Goal: Task Accomplishment & Management: Manage account settings

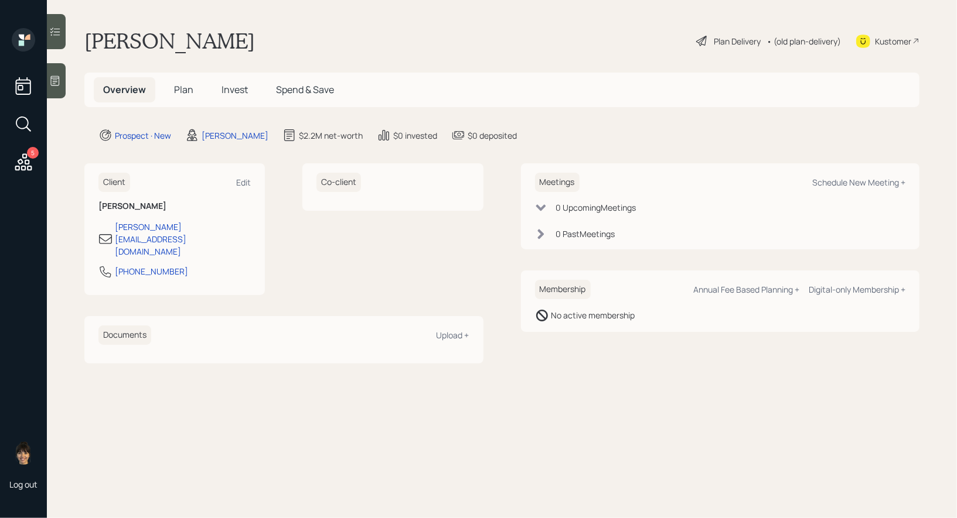
click at [188, 90] on span "Plan" at bounding box center [183, 89] width 19 height 13
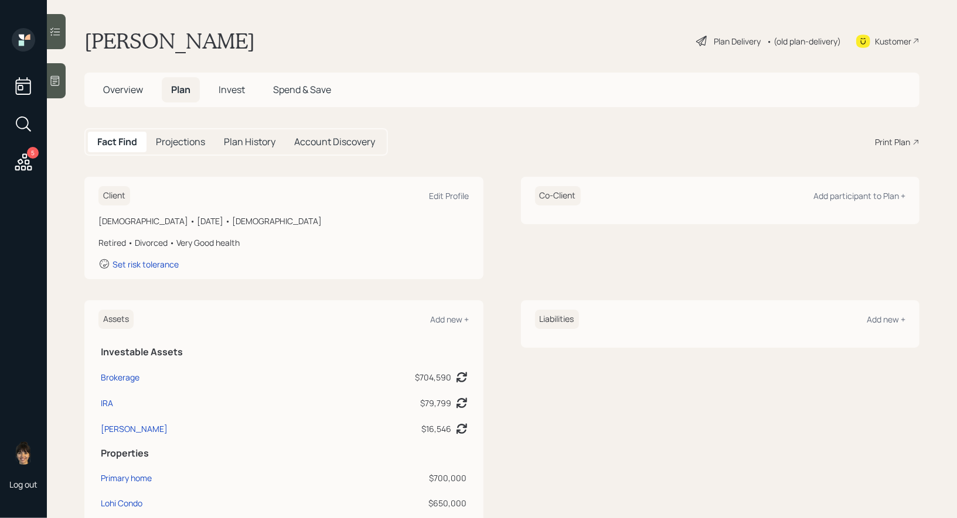
click at [728, 35] on div "Plan Delivery" at bounding box center [736, 41] width 47 height 12
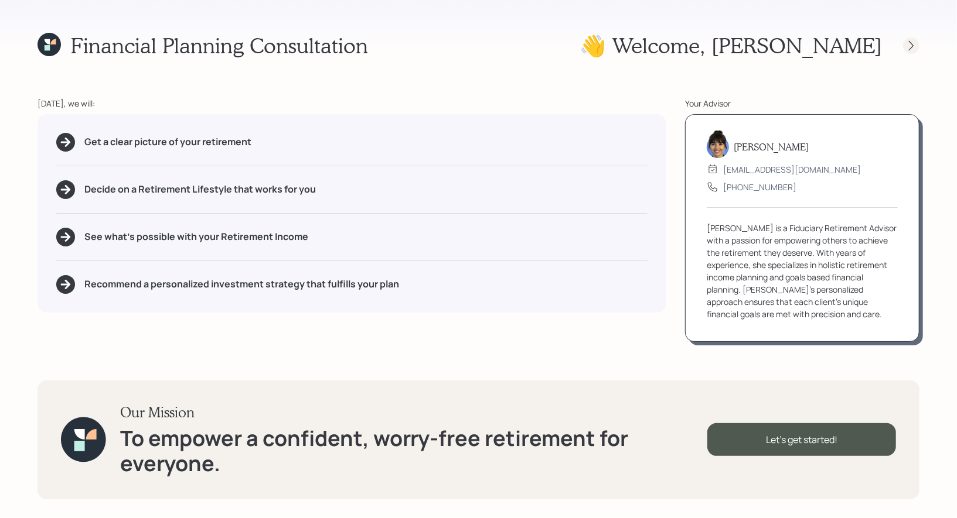
click at [917, 44] on div at bounding box center [911, 45] width 16 height 16
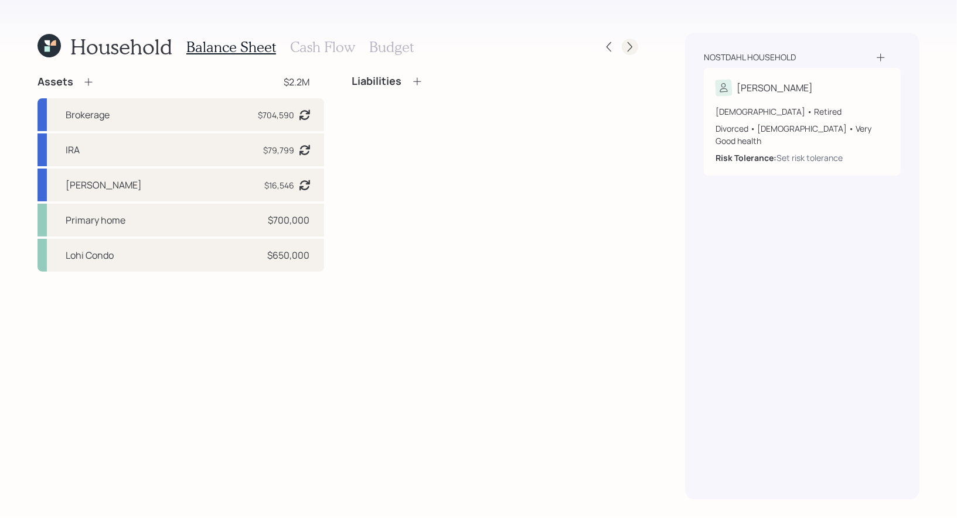
click at [634, 45] on icon at bounding box center [630, 47] width 12 height 12
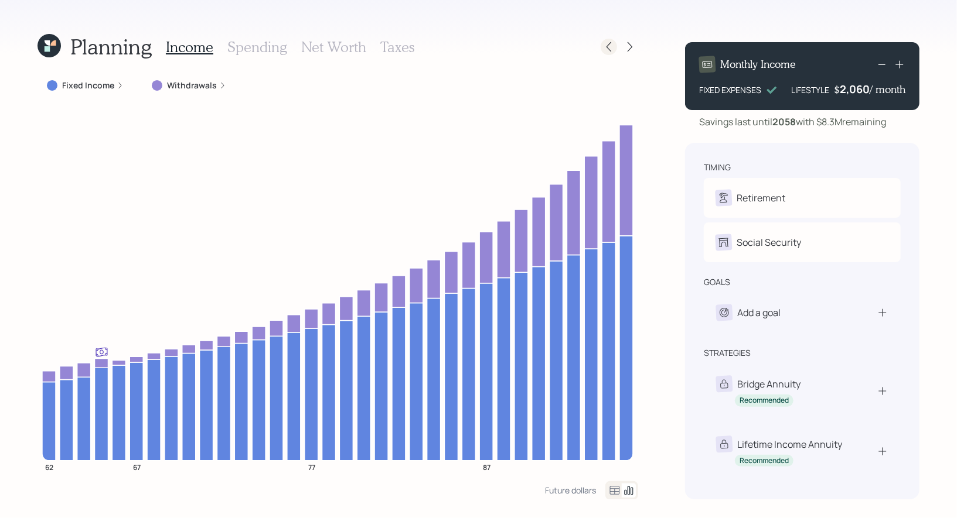
click at [610, 44] on icon at bounding box center [609, 47] width 12 height 12
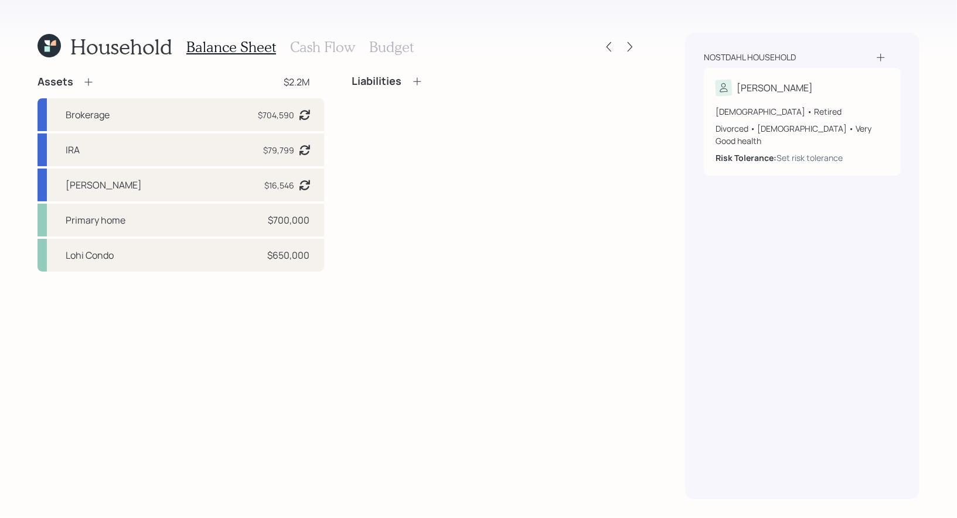
click at [90, 80] on icon at bounding box center [89, 82] width 12 height 12
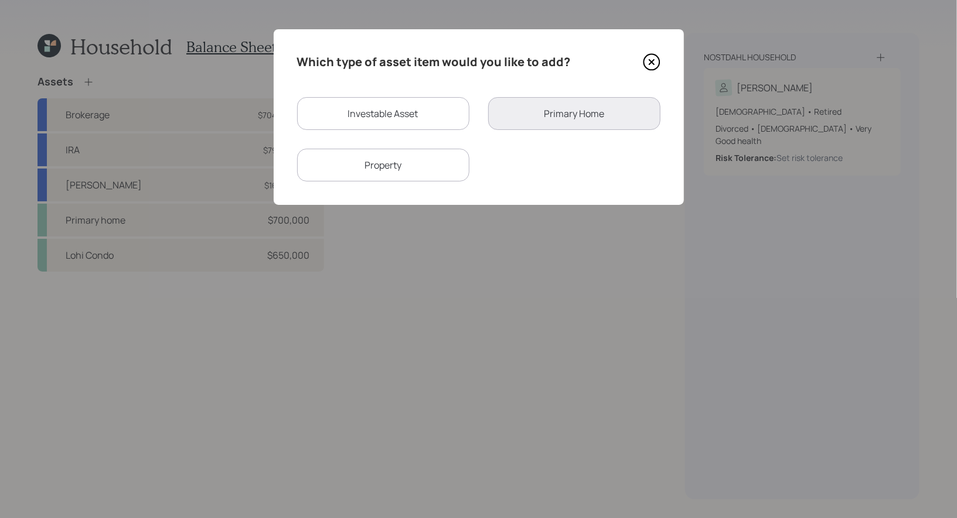
click at [370, 113] on div "Investable Asset" at bounding box center [383, 113] width 172 height 33
select select "taxable"
select select "balanced"
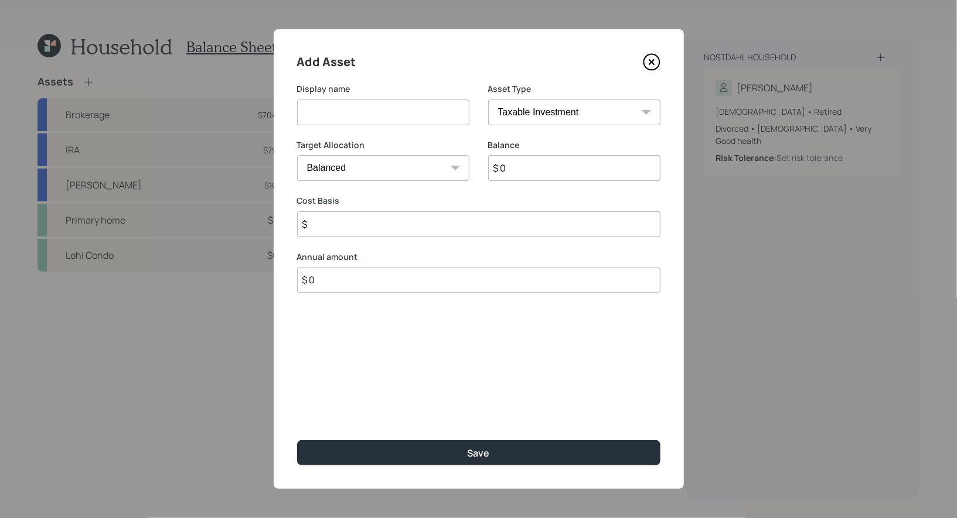
click at [356, 114] on input at bounding box center [383, 113] width 172 height 26
type input "Savings"
click at [532, 170] on input "$ 0" at bounding box center [574, 168] width 172 height 26
type input "$ 40,000"
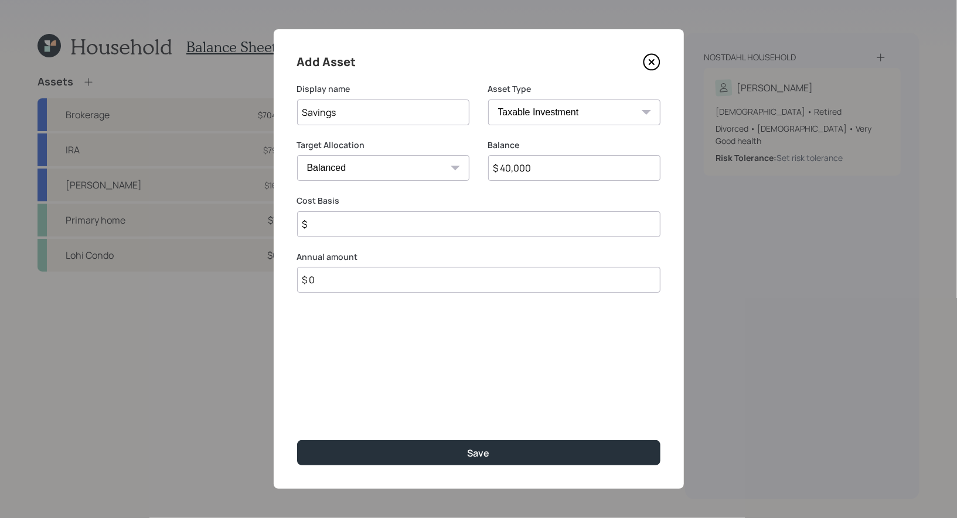
click at [414, 166] on select "Cash Conservative Balanced Aggressive" at bounding box center [383, 168] width 172 height 26
select select "uninvested"
click at [297, 155] on select "Cash Conservative Balanced Aggressive" at bounding box center [383, 168] width 172 height 26
click at [388, 221] on input "$" at bounding box center [478, 224] width 363 height 26
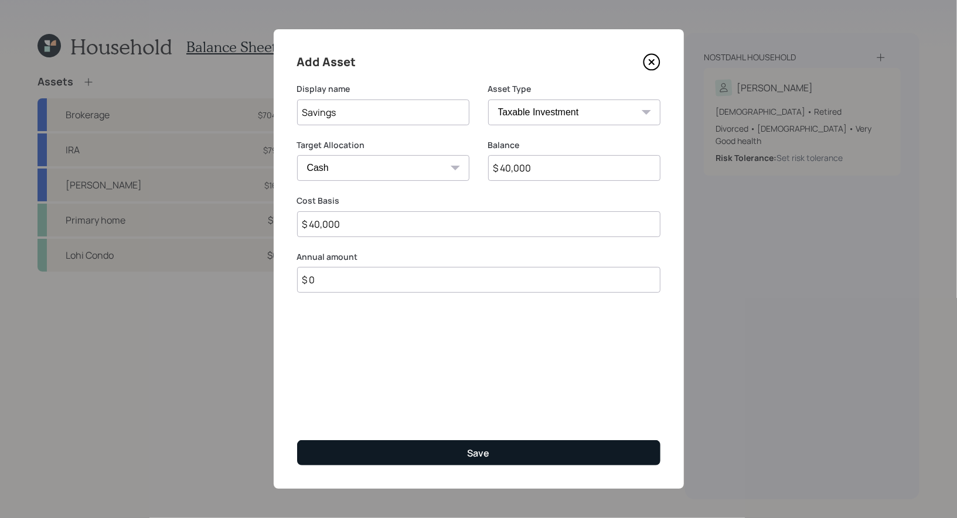
type input "$ 40,000"
click at [428, 459] on button "Save" at bounding box center [478, 453] width 363 height 25
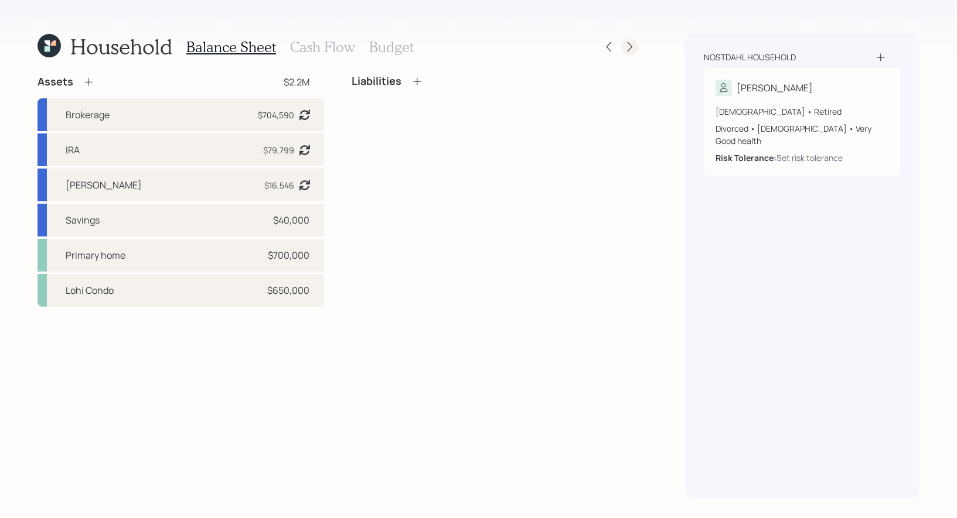
click at [631, 52] on icon at bounding box center [630, 47] width 12 height 12
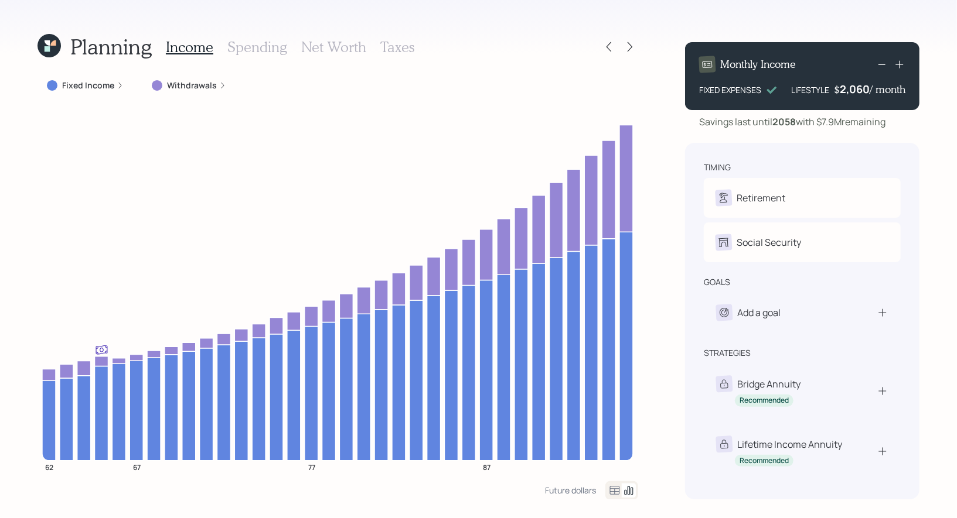
click at [338, 47] on h3 "Net Worth" at bounding box center [333, 47] width 65 height 17
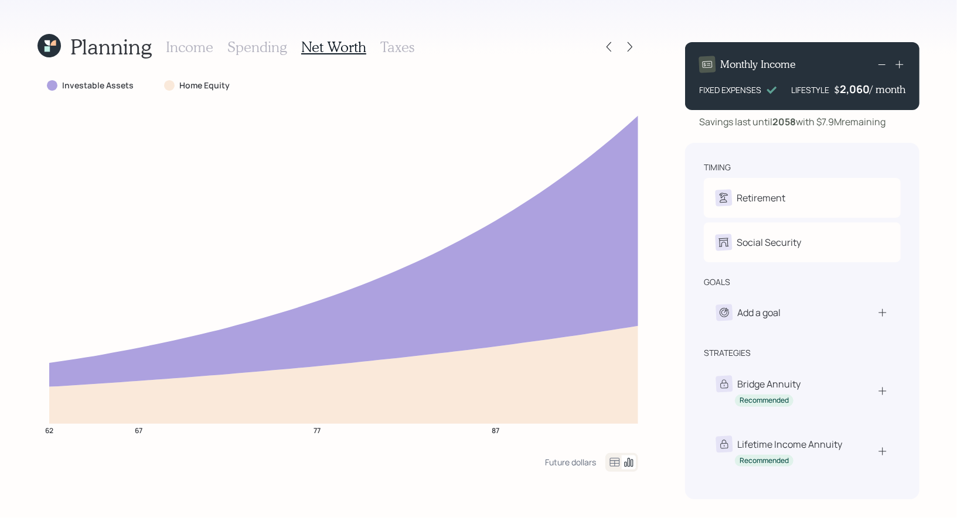
click at [388, 45] on h3 "Taxes" at bounding box center [397, 47] width 34 height 17
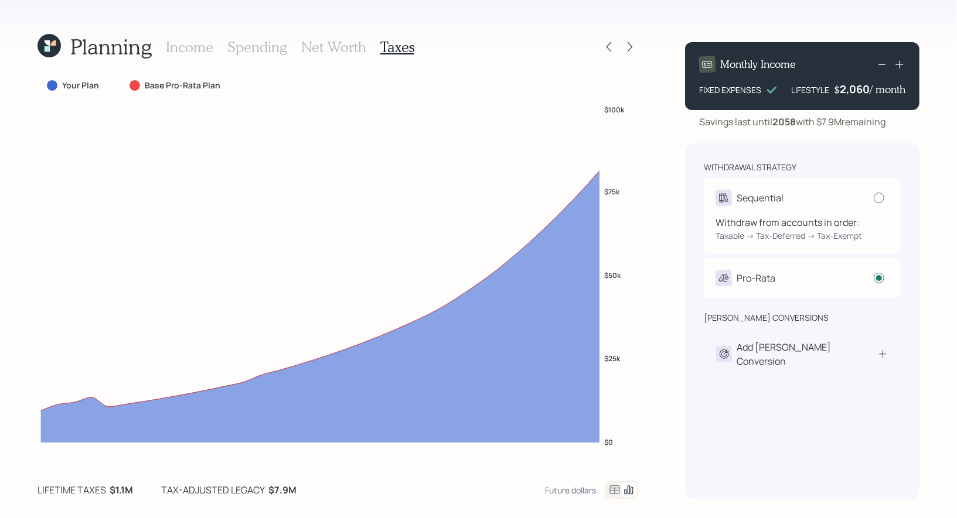
click at [880, 198] on div at bounding box center [878, 198] width 11 height 11
click at [873, 198] on input "radio" at bounding box center [873, 197] width 1 height 1
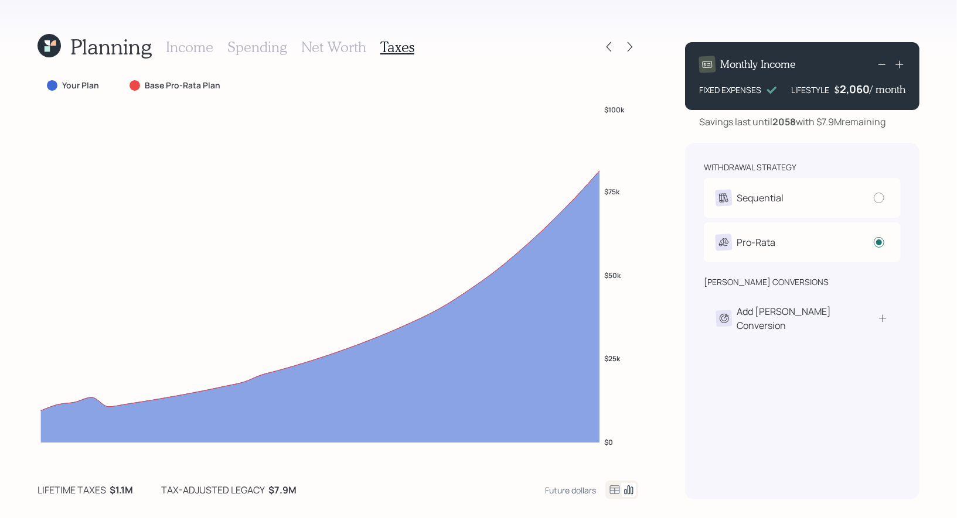
radio input "true"
radio input "false"
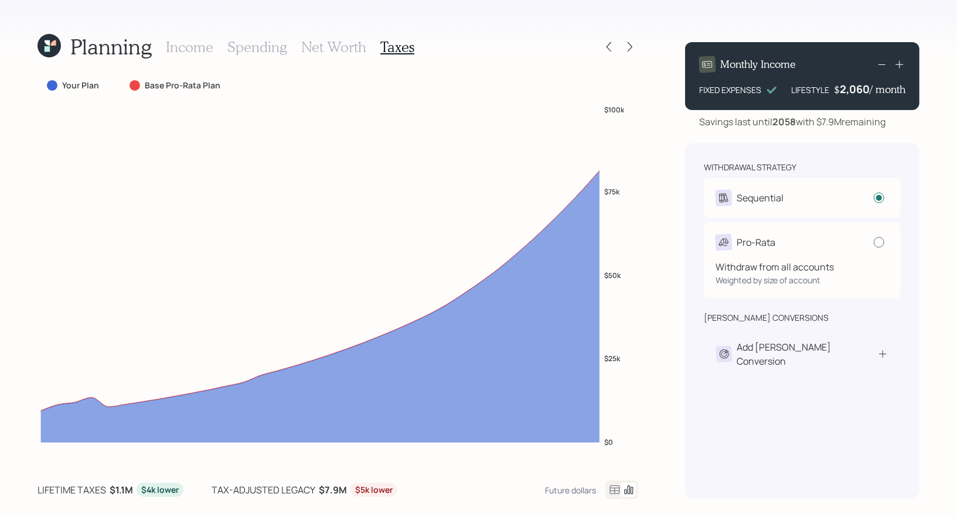
click at [880, 245] on div at bounding box center [878, 242] width 11 height 11
click at [873, 243] on input "radio" at bounding box center [873, 242] width 1 height 1
radio input "false"
radio input "true"
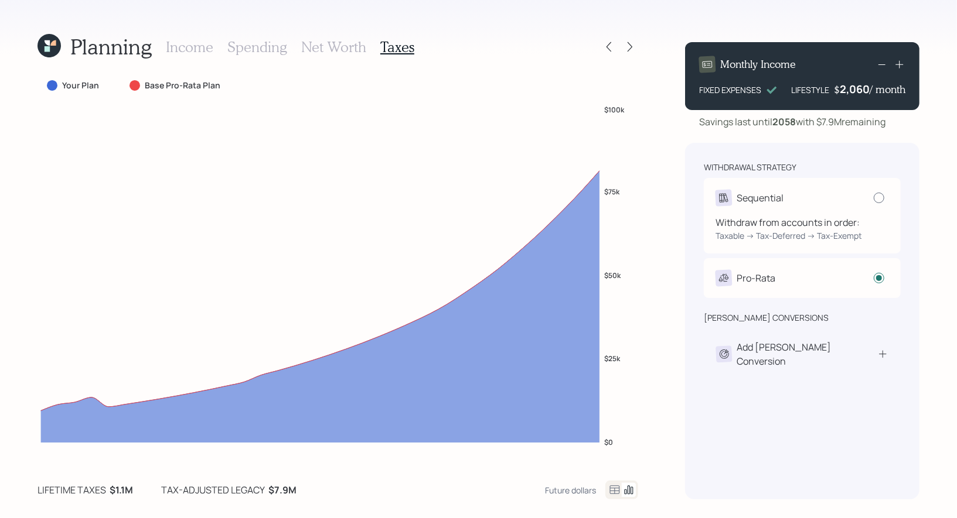
click at [878, 199] on div at bounding box center [878, 198] width 11 height 11
click at [873, 198] on input "radio" at bounding box center [873, 197] width 1 height 1
radio input "true"
radio input "false"
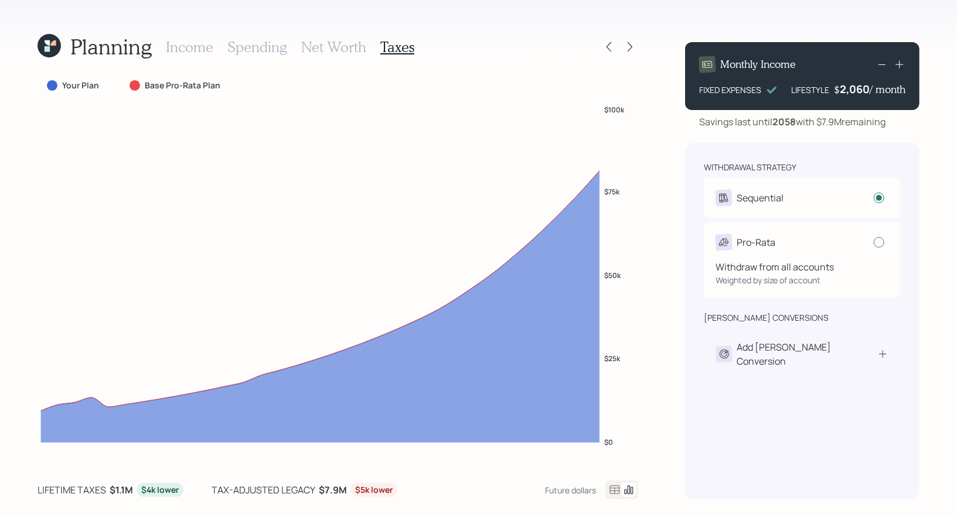
click at [879, 241] on div at bounding box center [878, 242] width 11 height 11
click at [873, 242] on input "radio" at bounding box center [873, 242] width 1 height 1
radio input "false"
radio input "true"
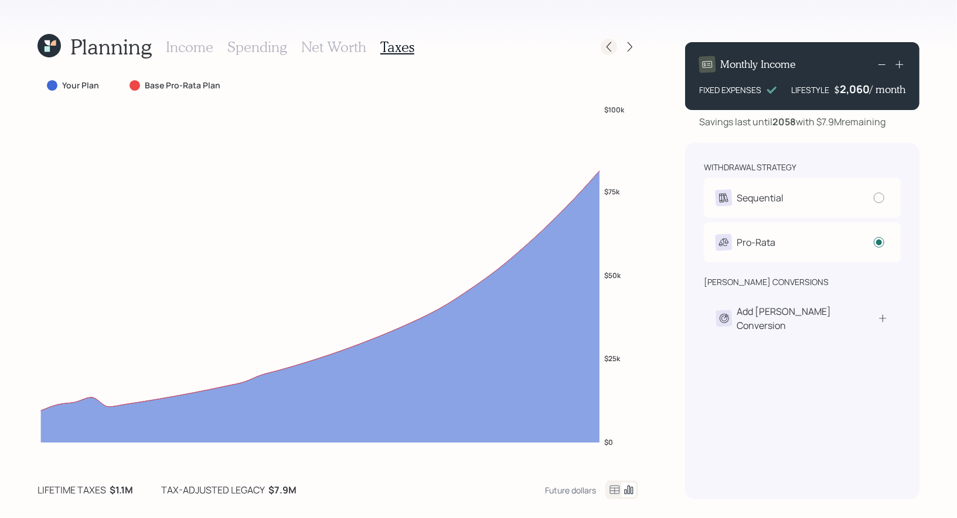
click at [609, 43] on icon at bounding box center [608, 47] width 5 height 10
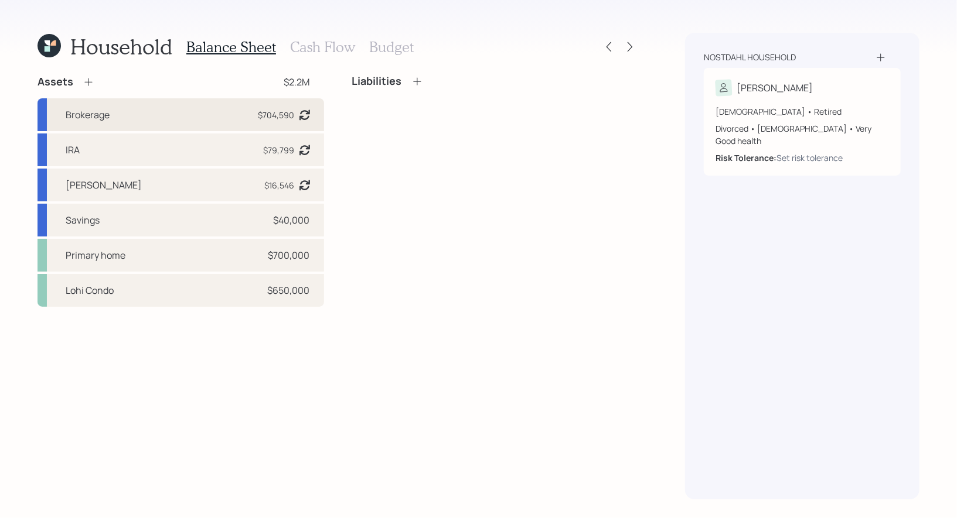
click at [165, 113] on div "Brokerage $704,590 Asset balance last updated on 12-25-2024." at bounding box center [180, 114] width 286 height 33
select select "taxable"
select select "aggressive"
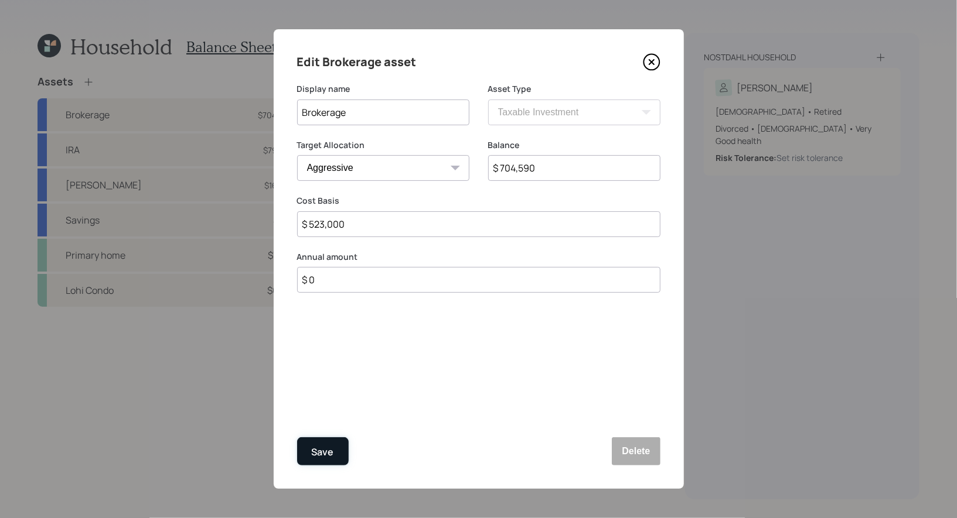
click at [315, 452] on div "Save" at bounding box center [323, 453] width 22 height 16
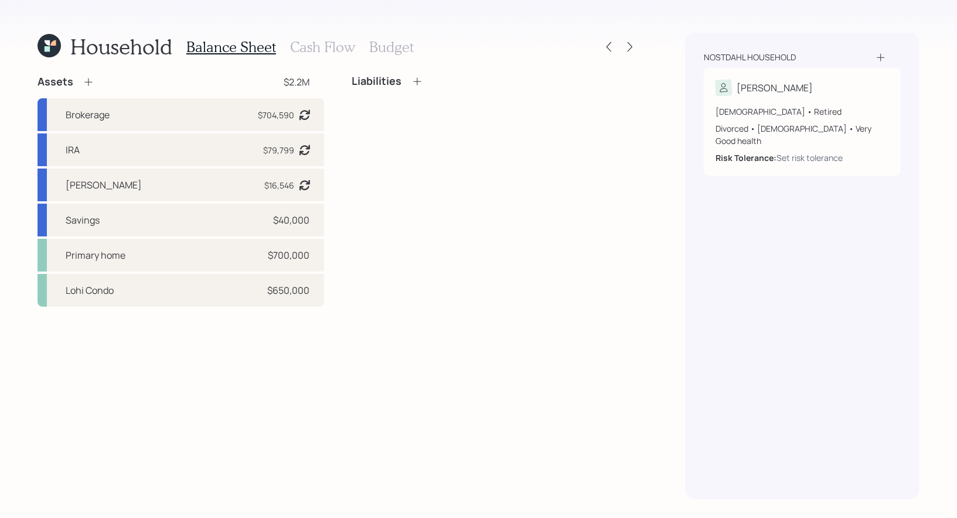
click at [88, 81] on icon at bounding box center [88, 82] width 8 height 8
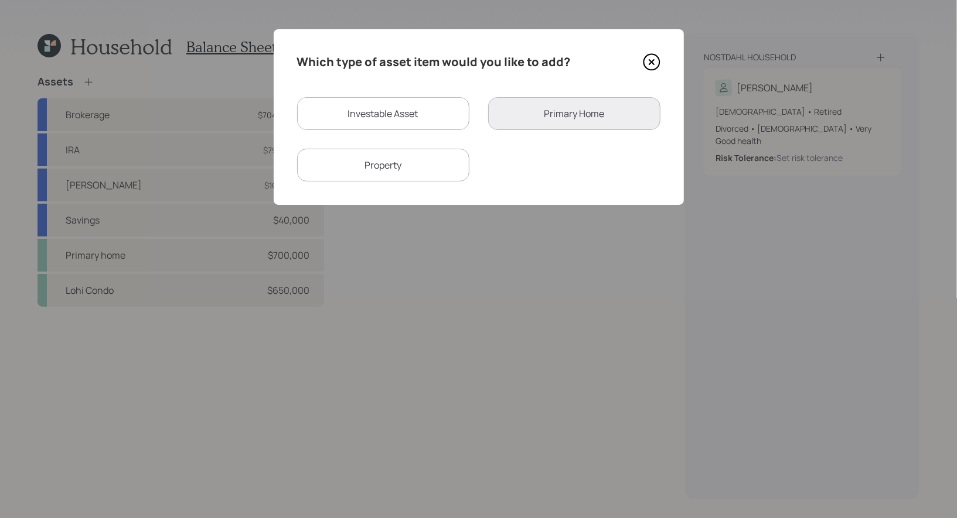
click at [323, 116] on div "Investable Asset" at bounding box center [383, 113] width 172 height 33
select select "taxable"
select select "balanced"
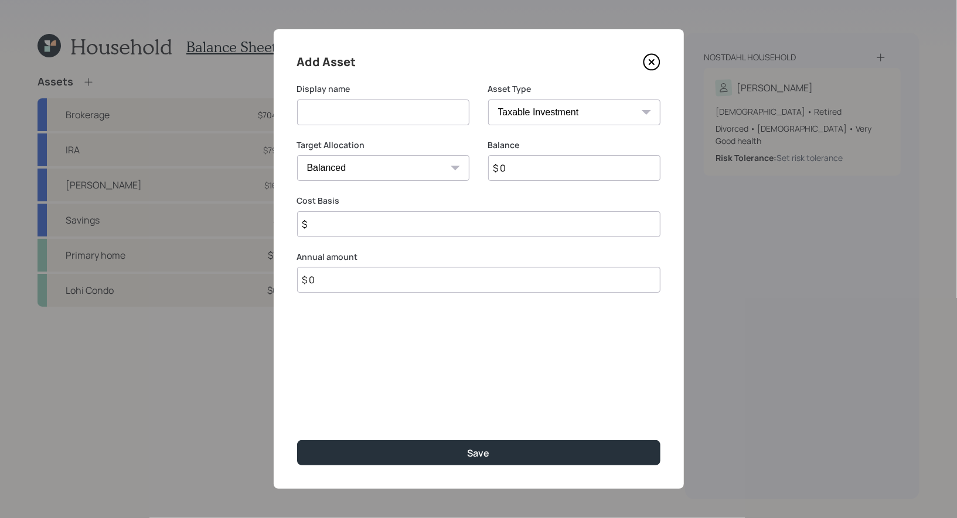
click at [343, 121] on input at bounding box center [383, 113] width 172 height 26
type input "Fidelity Brokerage"
click at [535, 168] on input "$ 0" at bounding box center [574, 168] width 172 height 26
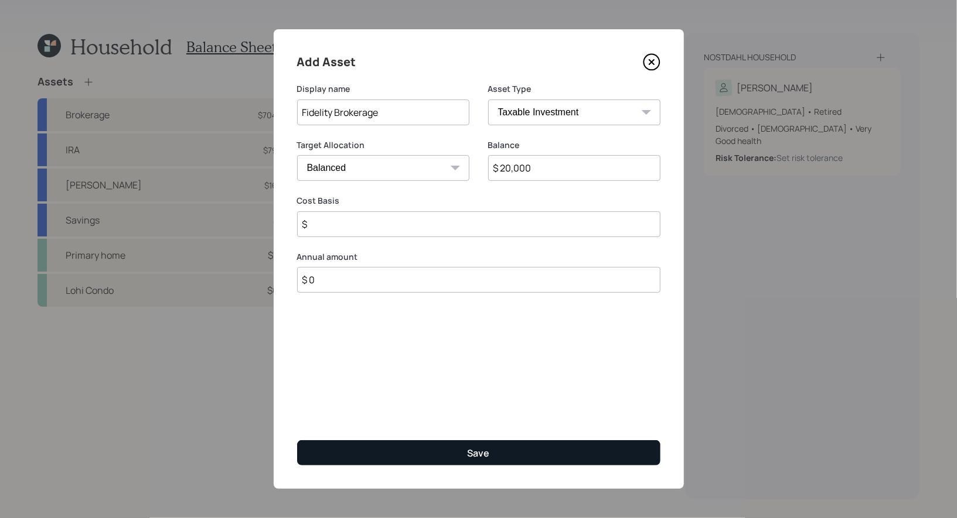
type input "$ 20,000"
click at [439, 458] on button "Save" at bounding box center [478, 453] width 363 height 25
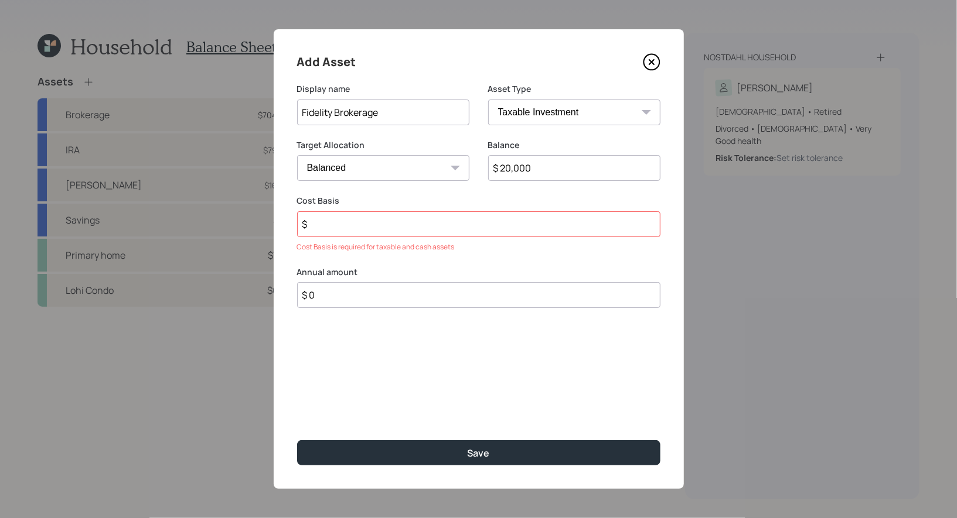
click at [377, 235] on input "$" at bounding box center [478, 224] width 363 height 26
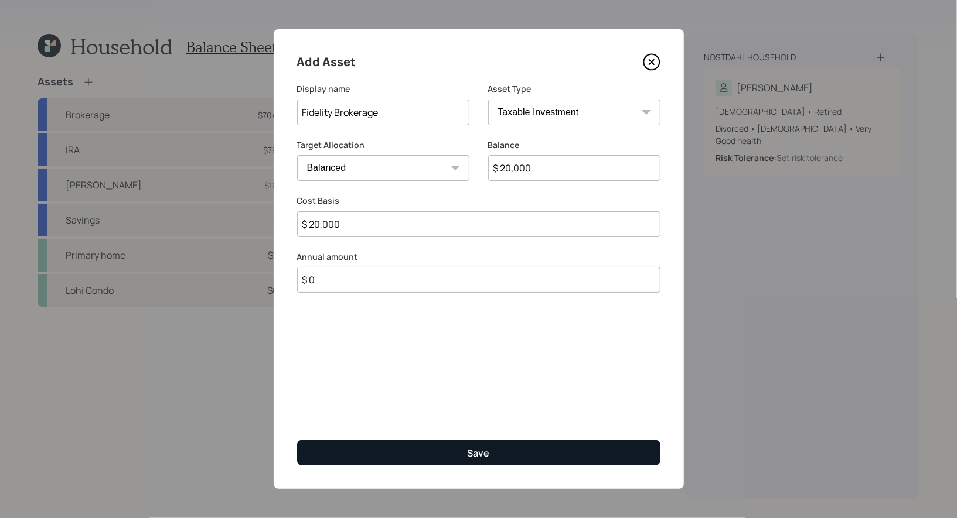
type input "$ 20,000"
click at [376, 452] on button "Save" at bounding box center [478, 453] width 363 height 25
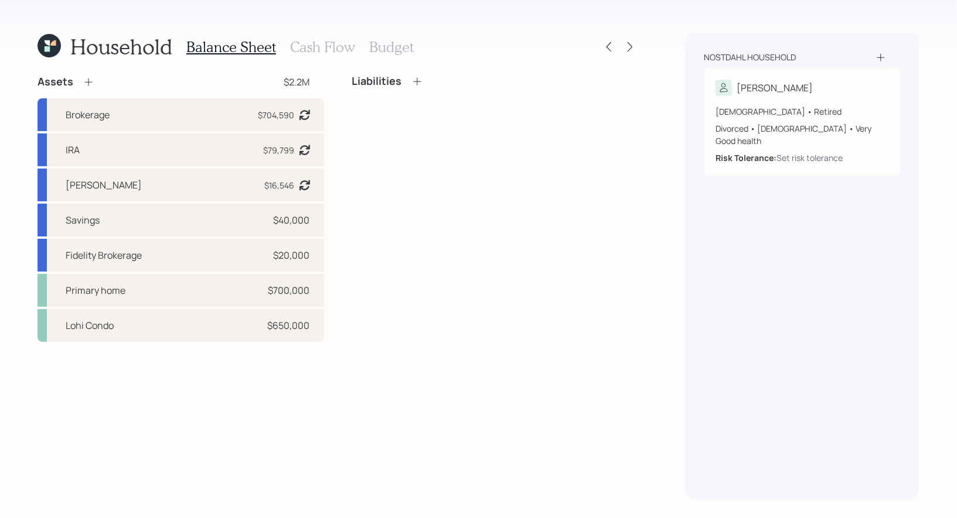
click at [295, 47] on h3 "Cash Flow" at bounding box center [322, 47] width 65 height 17
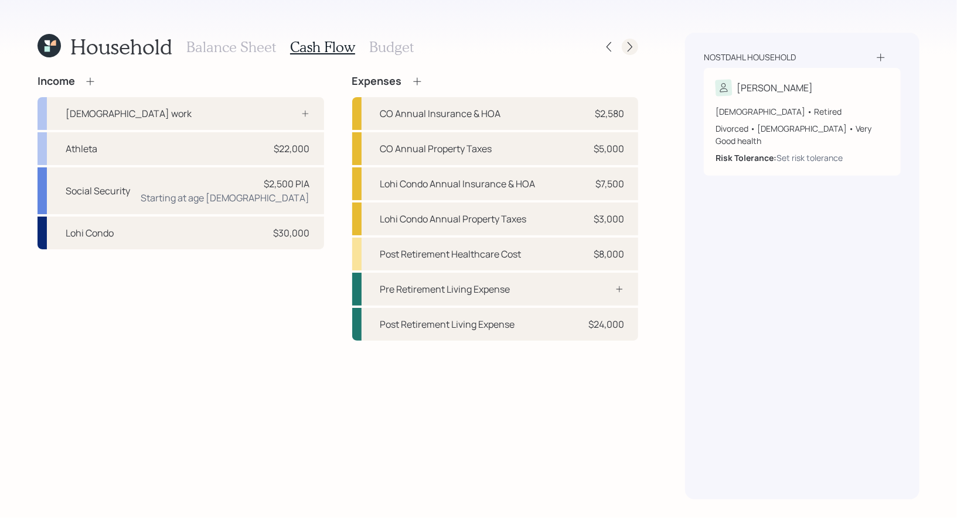
click at [630, 49] on icon at bounding box center [629, 47] width 5 height 10
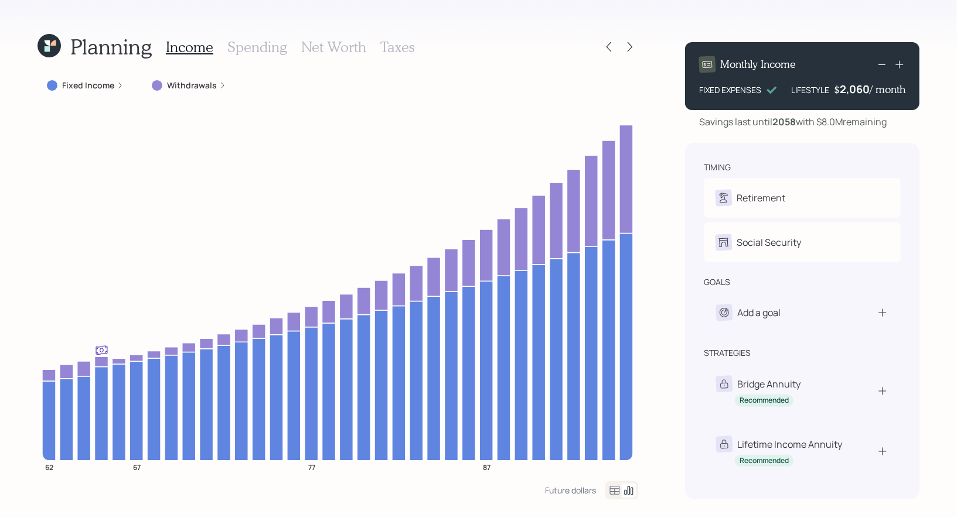
click at [244, 50] on h3 "Spending" at bounding box center [257, 47] width 60 height 17
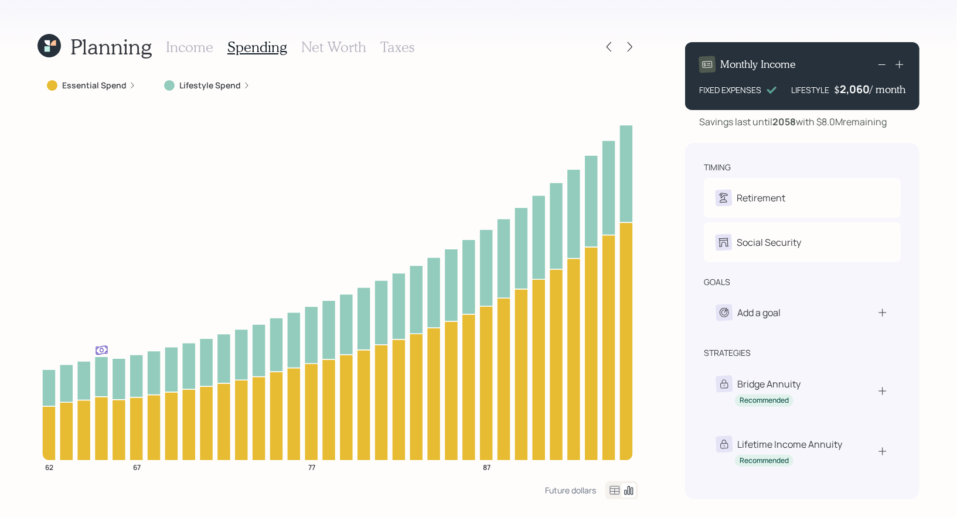
click at [612, 490] on icon at bounding box center [614, 491] width 14 height 14
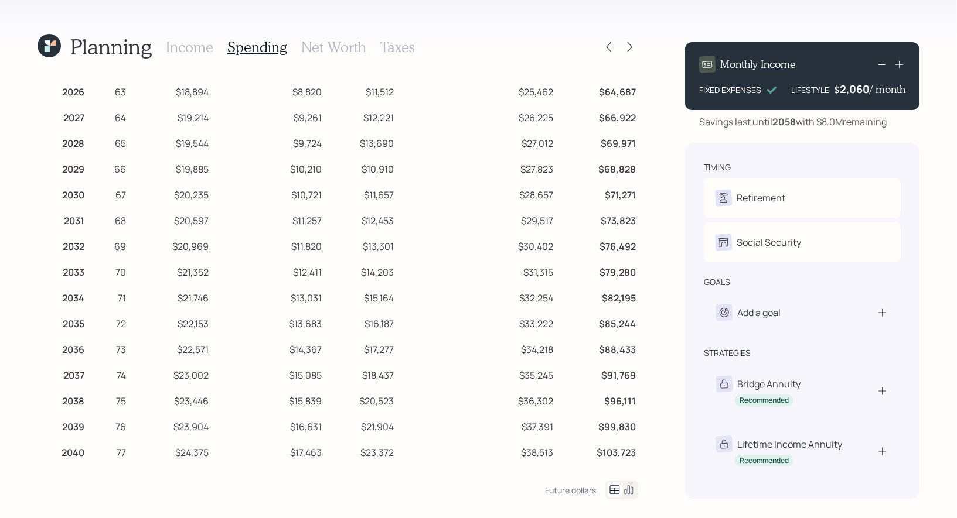
scroll to position [53, 0]
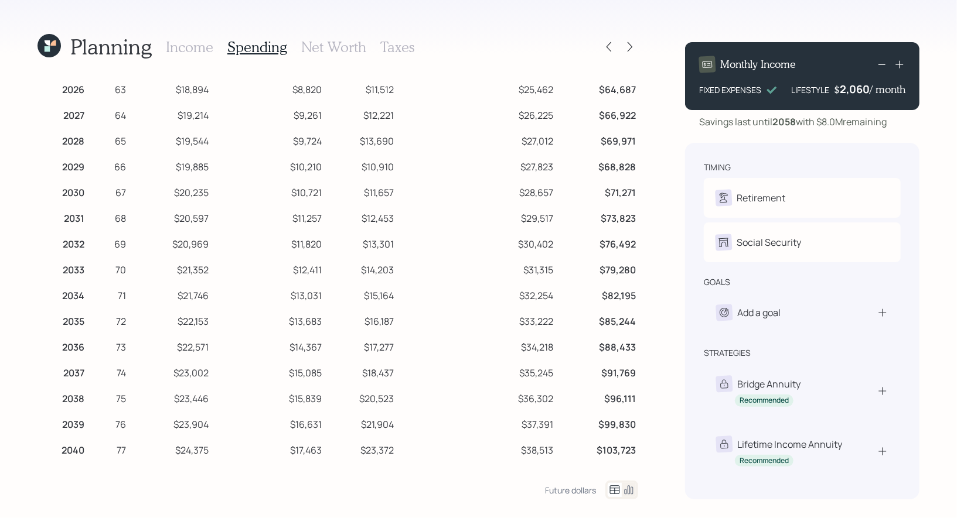
click at [187, 43] on h3 "Income" at bounding box center [189, 47] width 47 height 17
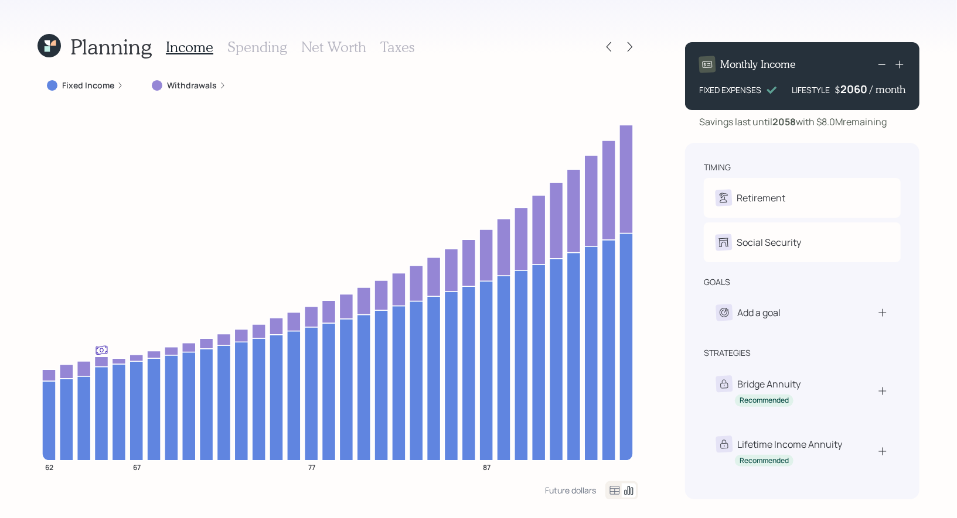
click at [845, 92] on div "2060" at bounding box center [854, 89] width 29 height 14
click at [938, 149] on div "Planning Income Spending Net Worth Taxes Fixed Income Withdrawals 62 67 77 87 F…" at bounding box center [478, 259] width 957 height 518
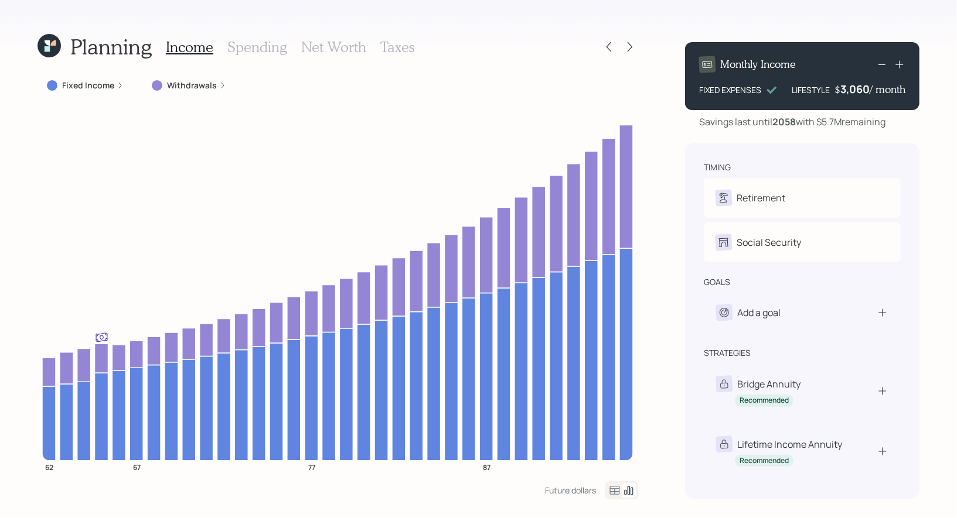
click at [310, 46] on h3 "Net Worth" at bounding box center [333, 47] width 65 height 17
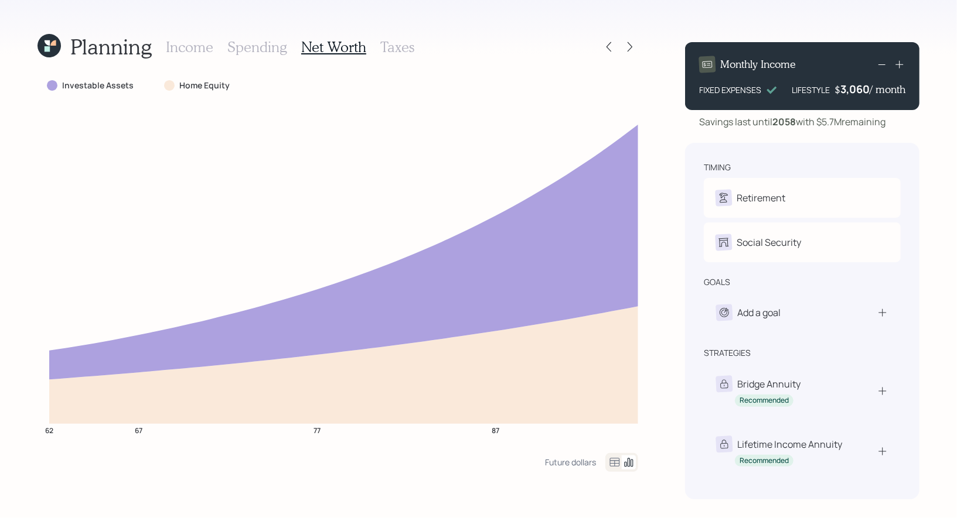
click at [49, 43] on icon at bounding box center [47, 42] width 5 height 5
